Goal: Task Accomplishment & Management: Manage account settings

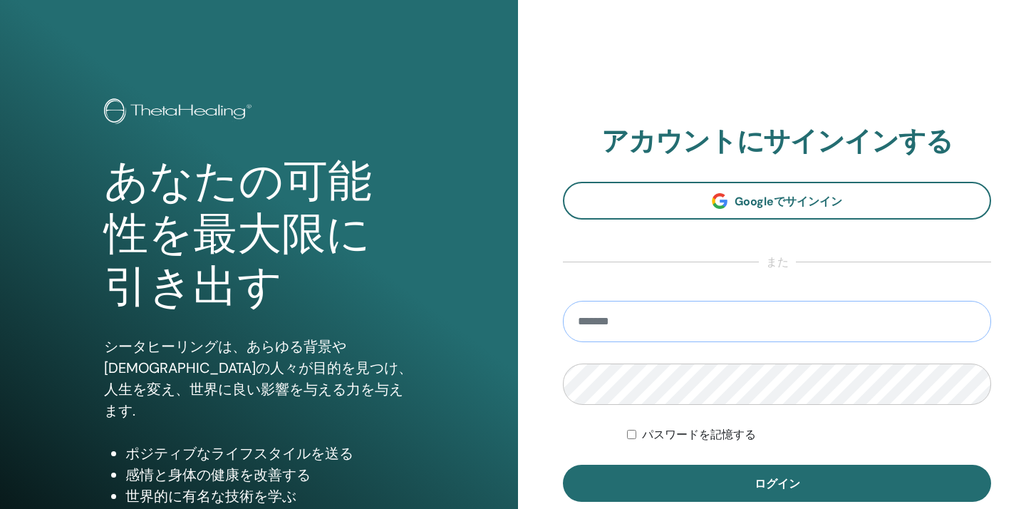
type input "**********"
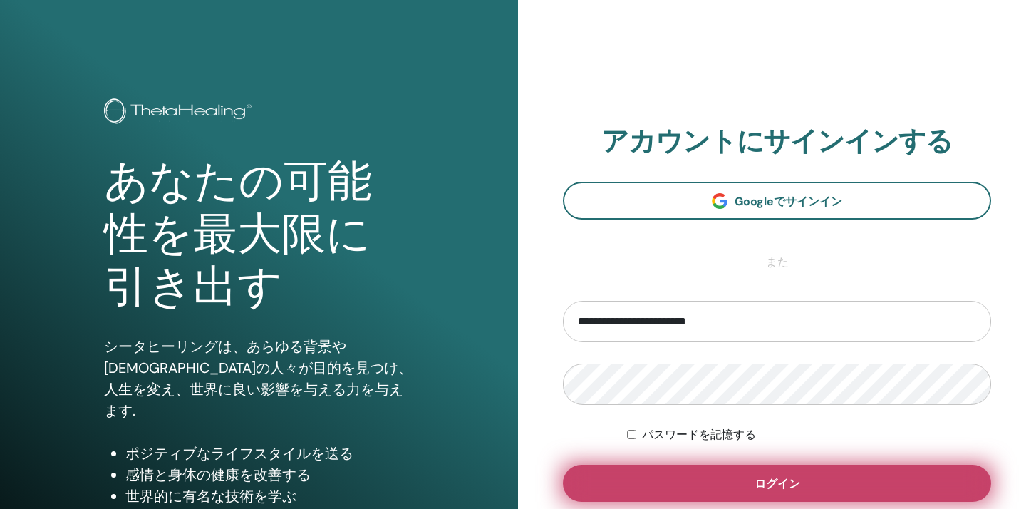
click at [626, 486] on button "ログイン" at bounding box center [777, 482] width 428 height 37
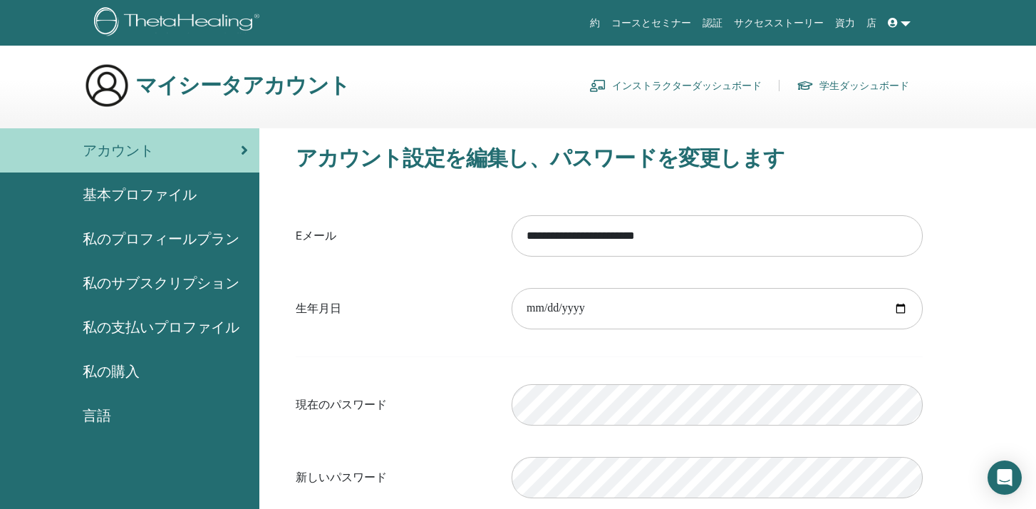
click at [659, 74] on link "インストラクターダッシュボード" at bounding box center [675, 85] width 172 height 23
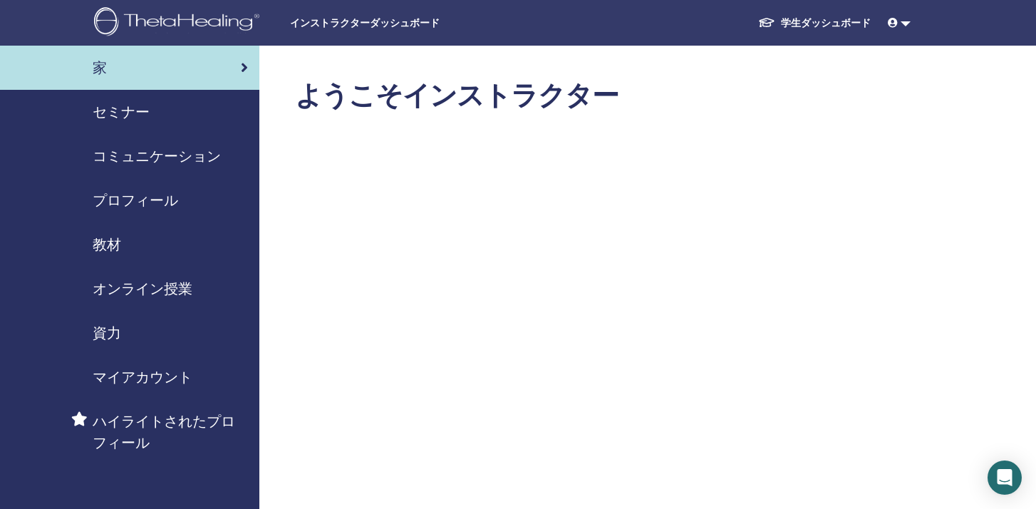
click at [136, 113] on span "セミナー" at bounding box center [121, 111] width 57 height 21
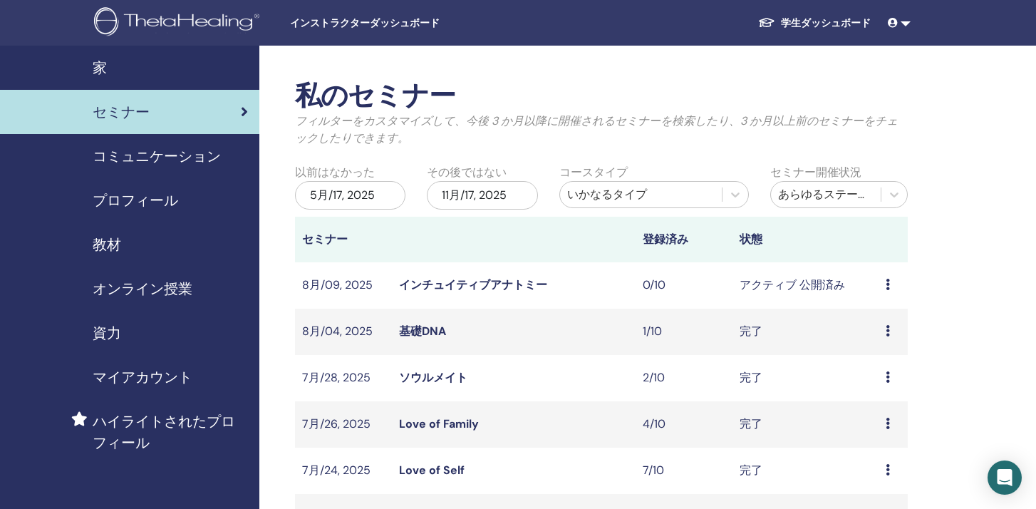
click at [471, 288] on link "インチュイティブアナトミー" at bounding box center [473, 284] width 148 height 15
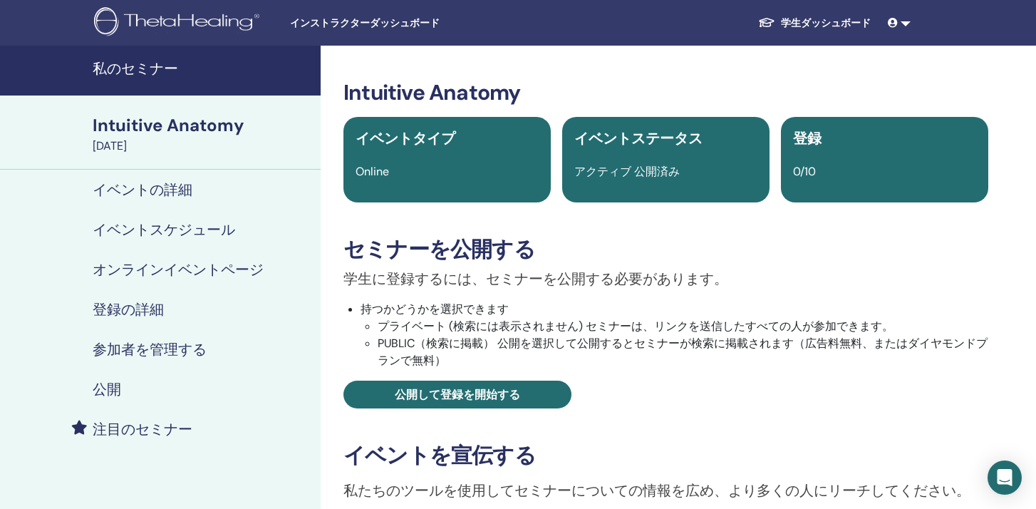
click at [189, 124] on div "Intuitive Anatomy" at bounding box center [202, 125] width 219 height 24
click at [176, 231] on h4 "イベントスケジュール" at bounding box center [164, 229] width 142 height 17
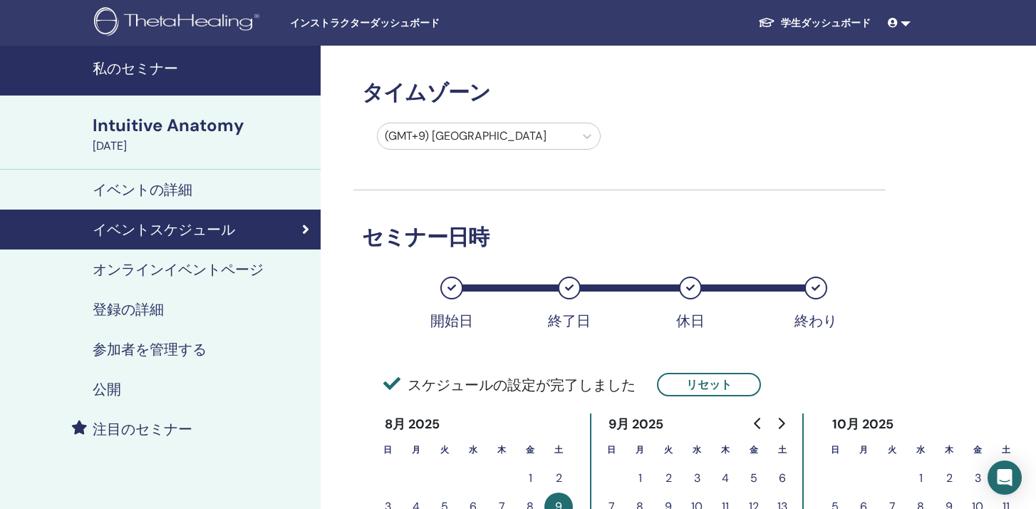
click at [200, 125] on div "Intuitive Anatomy" at bounding box center [202, 125] width 219 height 24
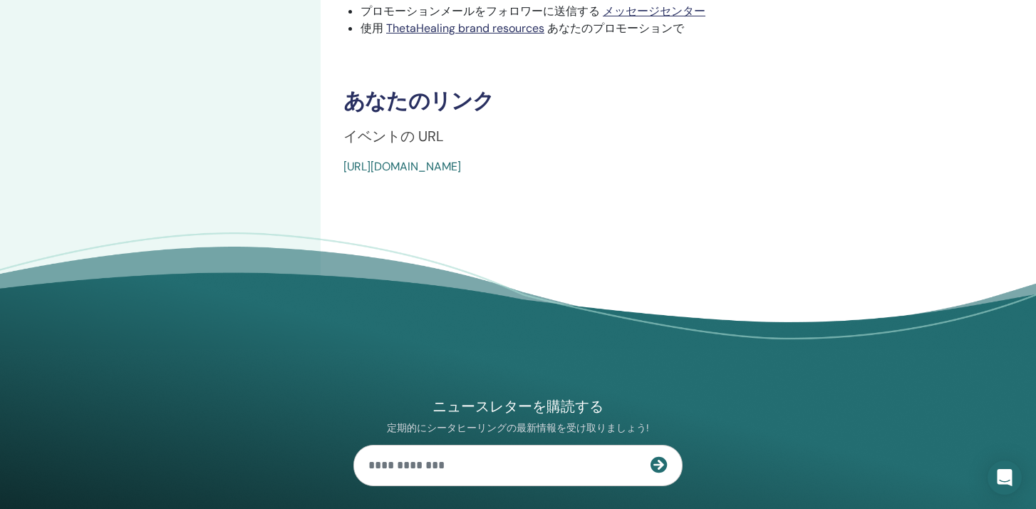
scroll to position [529, 0]
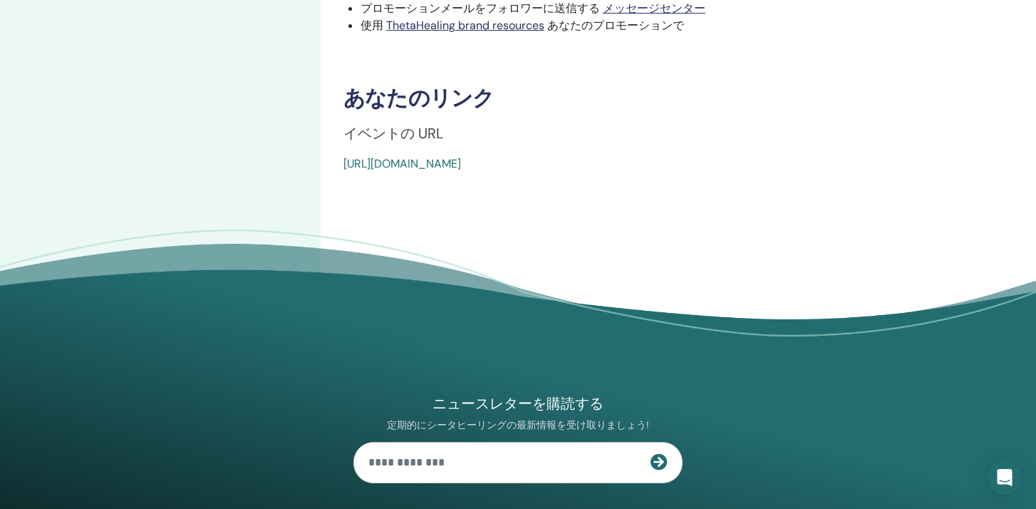
drag, startPoint x: 692, startPoint y: 164, endPoint x: 328, endPoint y: 165, distance: 364.0
copy link "[URL][DOMAIN_NAME]"
